Goal: Book appointment/travel/reservation

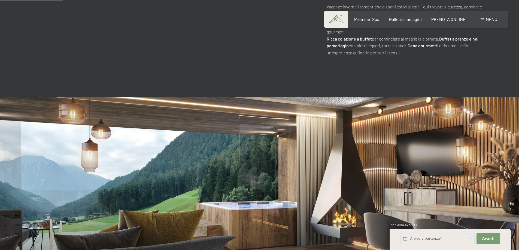
scroll to position [436, 0]
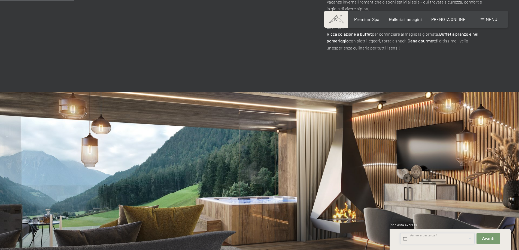
click at [426, 237] on input "text" at bounding box center [437, 238] width 74 height 11
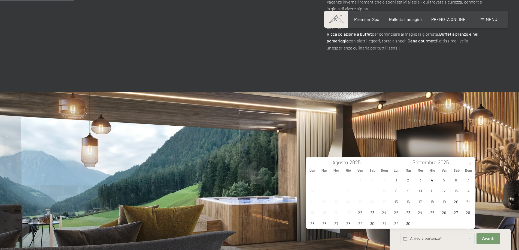
click at [470, 165] on icon at bounding box center [470, 164] width 4 height 4
click at [445, 212] on span "24" at bounding box center [444, 212] width 11 height 11
click at [394, 225] on span "27" at bounding box center [396, 223] width 11 height 11
type input "Ven. 24/10/2025 - Lun. 27/10/2025"
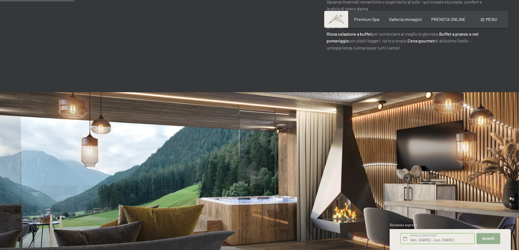
click at [483, 239] on span "Avanti" at bounding box center [488, 238] width 12 height 5
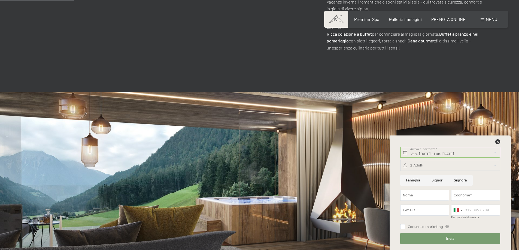
click at [424, 169] on div at bounding box center [450, 165] width 100 height 11
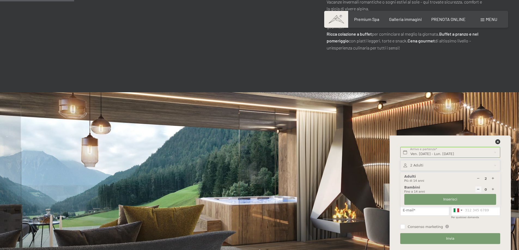
click at [492, 190] on icon at bounding box center [493, 190] width 4 height 4
type input "1"
select select
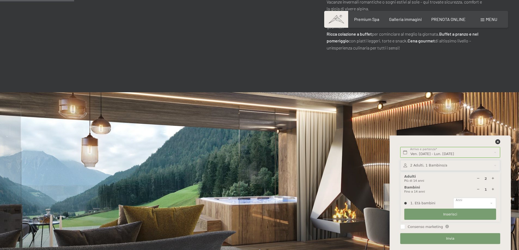
click at [492, 190] on icon at bounding box center [493, 190] width 4 height 4
type input "2"
select select
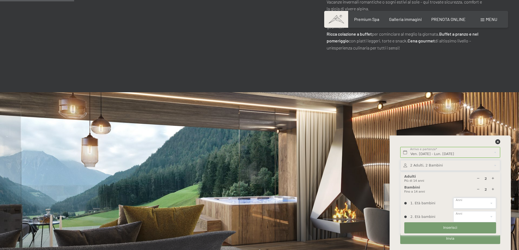
click at [468, 205] on select "0 1 2 3 4 5 6 7 8 9 10 11 12 13 14" at bounding box center [474, 203] width 43 height 11
click at [453, 198] on select "0 1 2 3 4 5 6 7 8 9 10 11 12 13 14" at bounding box center [474, 203] width 43 height 11
click at [466, 205] on select "0 1 2 3 4 5 6 7 8 9 10 11 12 13 14" at bounding box center [474, 203] width 43 height 11
select select "2"
click at [453, 198] on select "0 1 2 3 4 5 6 7 8 9 10 11 12 13 14" at bounding box center [474, 203] width 43 height 11
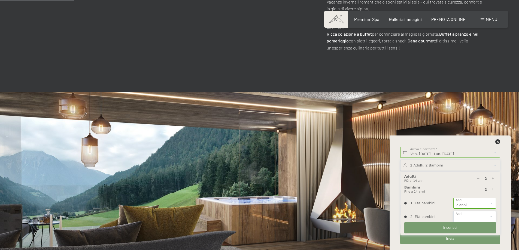
click at [462, 216] on select "0 1 2 3 4 5 6 7 8 9 10 11 12 13 14" at bounding box center [474, 216] width 43 height 11
select select "5"
click at [453, 211] on select "0 1 2 3 4 5 6 7 8 9 10 11 12 13 14" at bounding box center [474, 216] width 43 height 11
click at [435, 227] on button "Inserisci" at bounding box center [450, 228] width 92 height 11
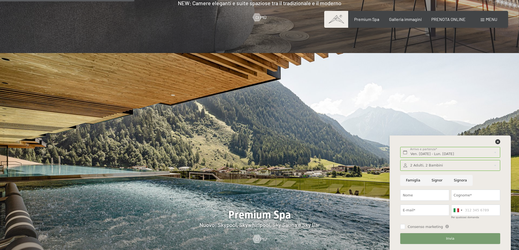
scroll to position [599, 0]
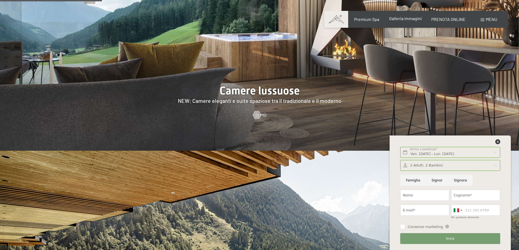
click at [415, 20] on span "Galleria immagini" at bounding box center [405, 18] width 33 height 5
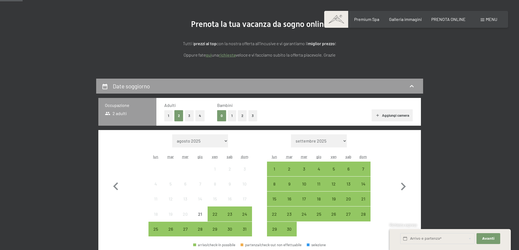
scroll to position [82, 0]
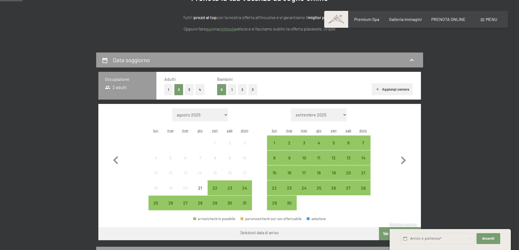
click at [238, 86] on button "2" at bounding box center [242, 89] width 9 height 11
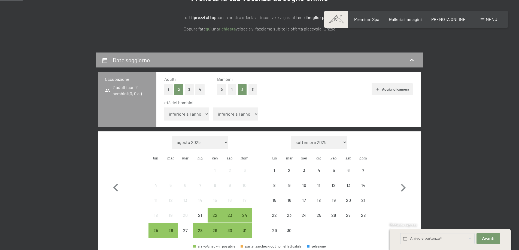
click at [186, 117] on select "inferiore a 1 anno 1 anno 2 anni 3 anni 4 anni 5 anni 6 anni 7 anni 8 anni 9 an…" at bounding box center [186, 114] width 45 height 13
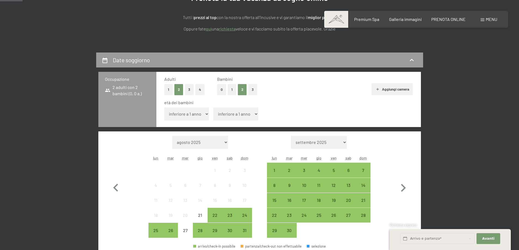
select select "2"
click at [164, 108] on select "inferiore a 1 anno 1 anno 2 anni 3 anni 4 anni 5 anni 6 anni 7 anni 8 anni 9 an…" at bounding box center [186, 114] width 45 height 13
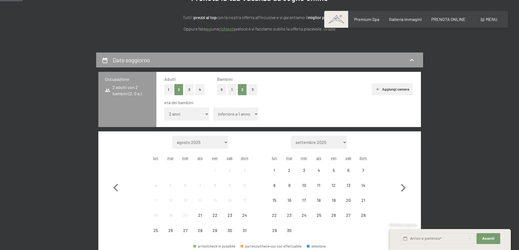
click at [236, 115] on select "inferiore a 1 anno 1 anno 2 anni 3 anni 4 anni 5 anni 6 anni 7 anni 8 anni 9 an…" at bounding box center [235, 114] width 45 height 13
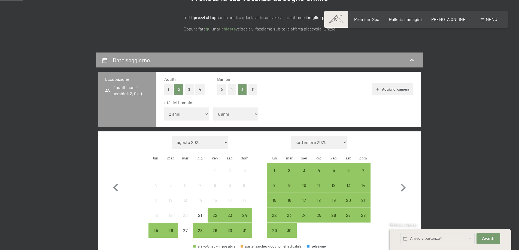
click at [213, 108] on select "inferiore a 1 anno 1 anno 2 anni 3 anni 4 anni 5 anni 6 anni 7 anni 8 anni 9 an…" at bounding box center [235, 114] width 45 height 13
click at [235, 120] on select "inferiore a 1 anno 1 anno 2 anni 3 anni 4 anni 5 anni 6 anni 7 anni 8 anni 9 an…" at bounding box center [235, 114] width 45 height 13
select select "5"
click at [213, 108] on select "inferiore a 1 anno 1 anno 2 anni 3 anni 4 anni 5 anni 6 anni 7 anni 8 anni 9 an…" at bounding box center [235, 114] width 45 height 13
click at [405, 186] on icon "button" at bounding box center [403, 188] width 16 height 16
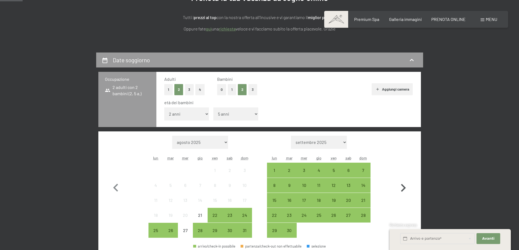
select select "2025-09-01"
select select "2025-10-01"
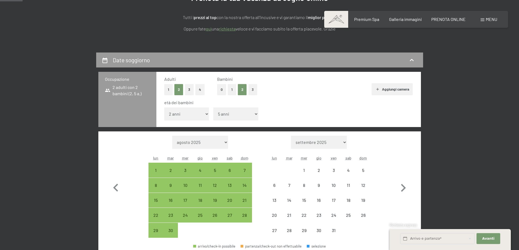
select select "2025-09-01"
select select "2025-10-01"
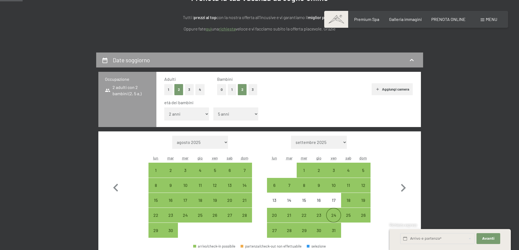
click at [338, 219] on div "24" at bounding box center [334, 220] width 14 height 14
select select "2025-09-01"
select select "2025-10-01"
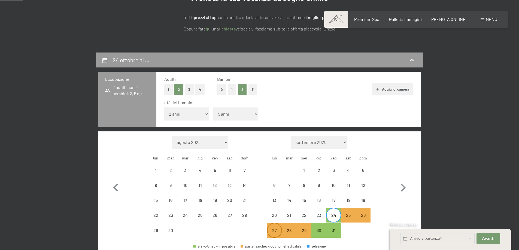
click at [275, 231] on div "27" at bounding box center [274, 236] width 14 height 14
select select "2025-09-01"
select select "2025-10-01"
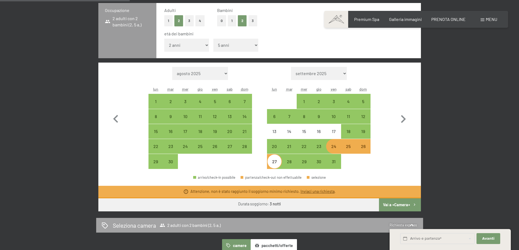
scroll to position [163, 0]
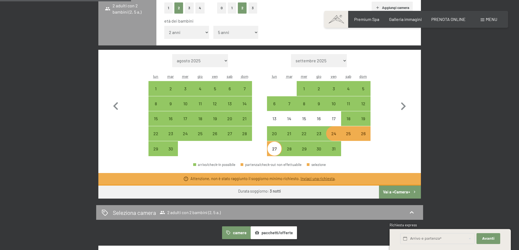
click at [403, 191] on button "Vai a «Camera»" at bounding box center [400, 192] width 42 height 13
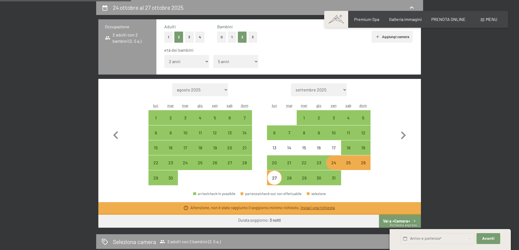
select select "2025-09-01"
select select "2025-10-01"
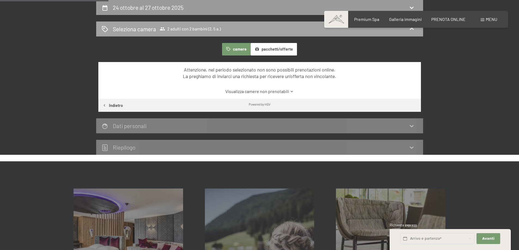
click at [185, 28] on span "2 adulti con 2 bambini (2, 5 a.)" at bounding box center [190, 28] width 61 height 5
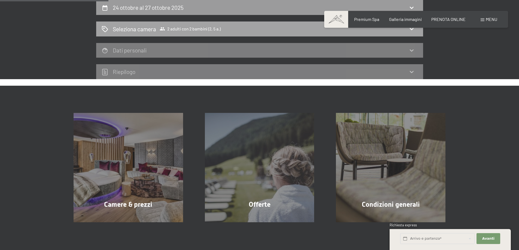
click at [185, 28] on span "2 adulti con 2 bambini (2, 5 a.)" at bounding box center [190, 28] width 61 height 5
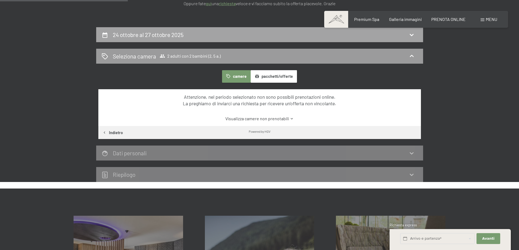
click at [239, 34] on div "24 ottobre al 27 ottobre 2025" at bounding box center [260, 35] width 316 height 8
select select "2"
select select "5"
select select "2025-09-01"
select select "2025-10-01"
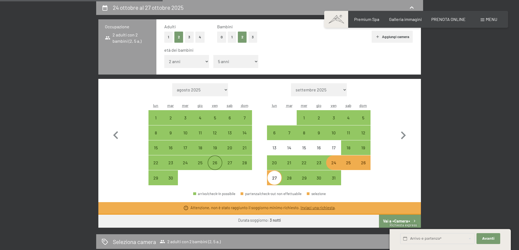
click at [217, 167] on div "26" at bounding box center [215, 168] width 14 height 14
select select "2025-09-01"
select select "2025-10-01"
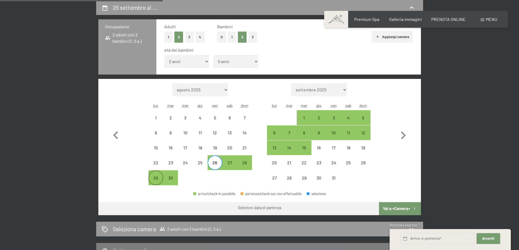
click at [159, 179] on div "29" at bounding box center [156, 183] width 14 height 14
select select "2025-09-01"
select select "2025-10-01"
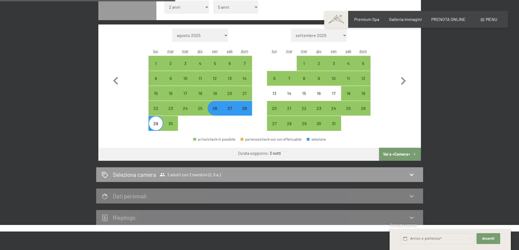
click at [403, 152] on button "Vai a «Camera»" at bounding box center [400, 154] width 42 height 13
select select "2025-09-01"
select select "2025-10-01"
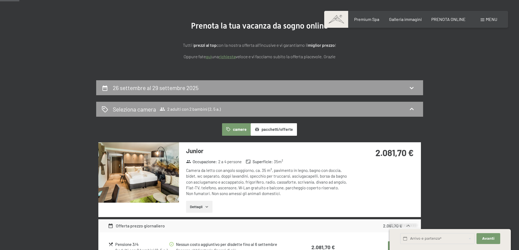
scroll to position [54, 0]
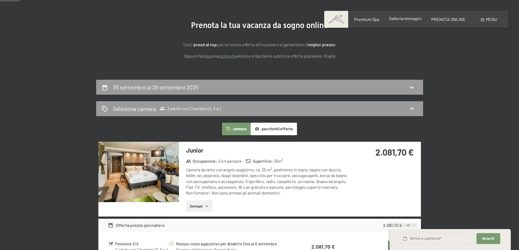
click at [409, 21] on span "Galleria immagini" at bounding box center [405, 18] width 33 height 5
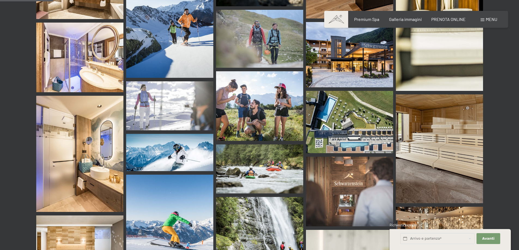
scroll to position [708, 0]
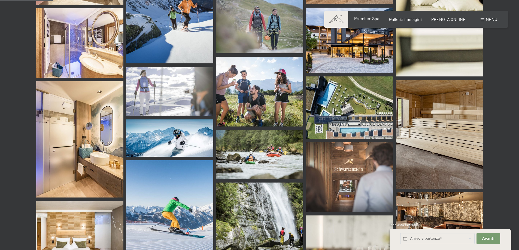
click at [367, 18] on span "Premium Spa" at bounding box center [366, 18] width 25 height 5
click at [411, 16] on div "Prenotazione Richiesta Premium Spa Galleria immagini PRENOTA ONLINE Menu DE IT …" at bounding box center [416, 19] width 162 height 6
click at [413, 20] on span "Galleria immagini" at bounding box center [405, 18] width 33 height 5
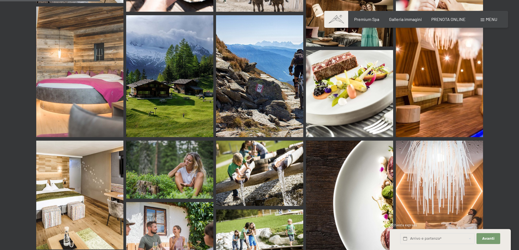
scroll to position [1335, 0]
